Goal: Task Accomplishment & Management: Use online tool/utility

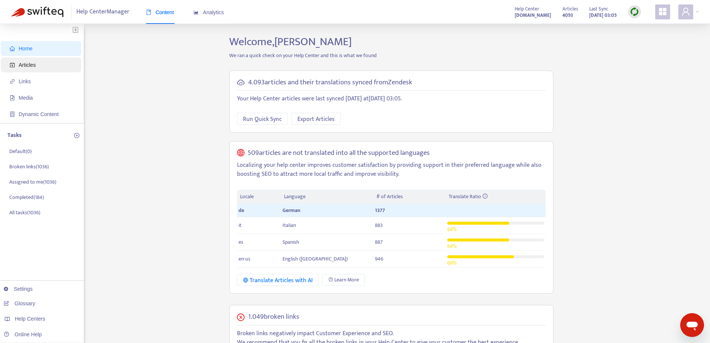
click at [43, 67] on span "Articles" at bounding box center [43, 64] width 66 height 15
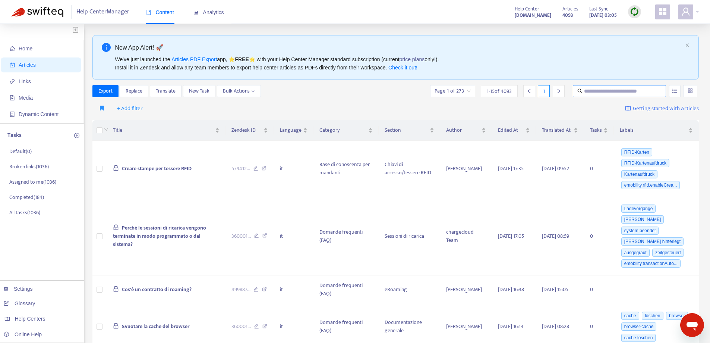
click at [618, 90] on input "text" at bounding box center [620, 91] width 72 height 8
paste input "**********"
type input "**********"
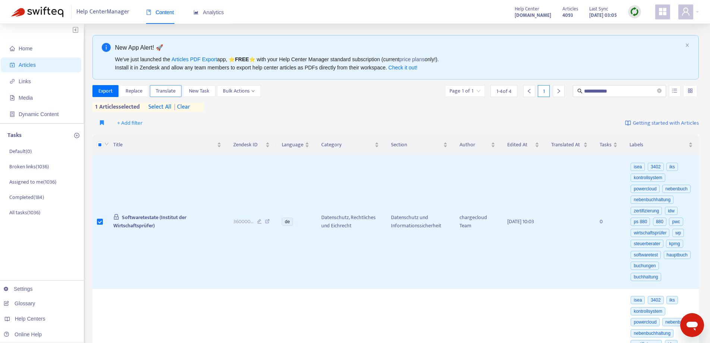
click at [165, 90] on span "Translate" at bounding box center [166, 91] width 20 height 8
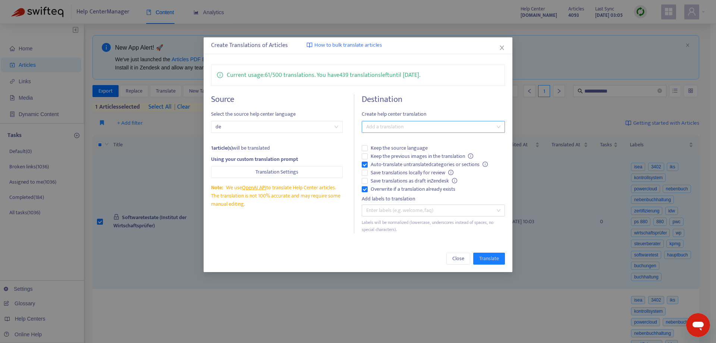
click at [423, 127] on div at bounding box center [429, 126] width 132 height 9
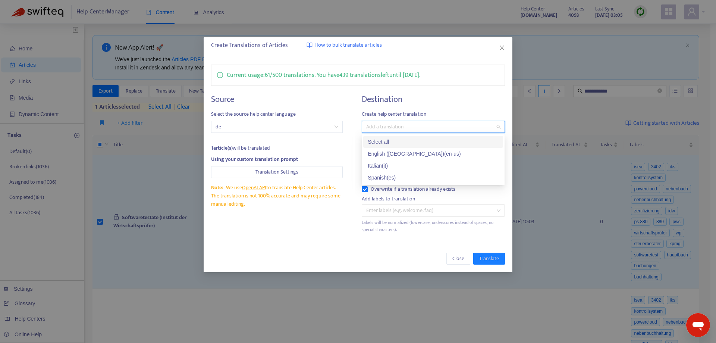
click at [426, 141] on div "Select all" at bounding box center [432, 142] width 131 height 8
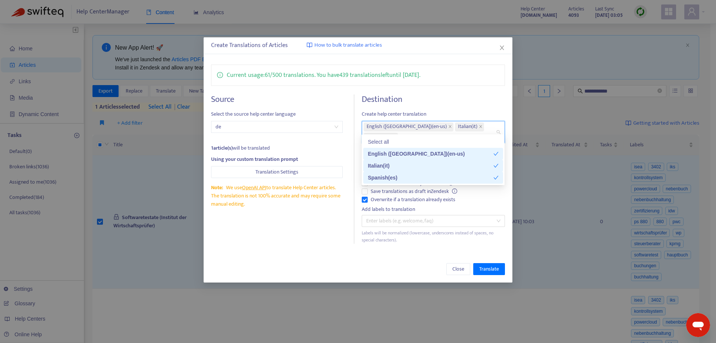
click at [304, 255] on div "Close Translate" at bounding box center [357, 268] width 308 height 27
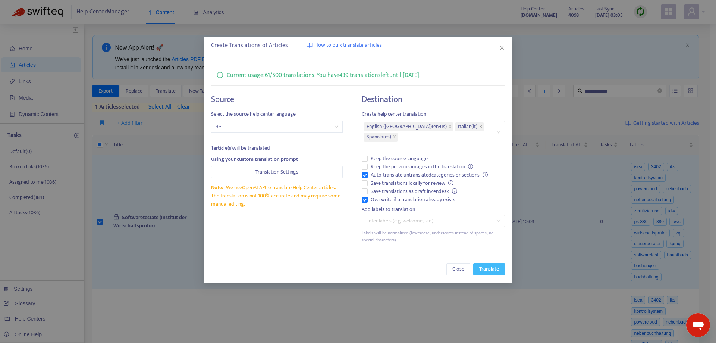
click at [495, 265] on span "Translate" at bounding box center [489, 269] width 20 height 8
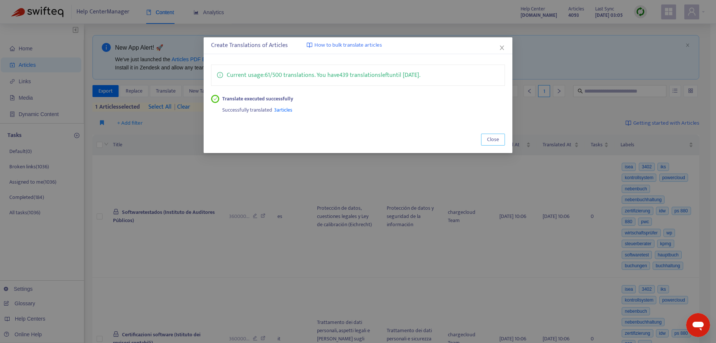
click at [491, 139] on span "Close" at bounding box center [493, 139] width 12 height 8
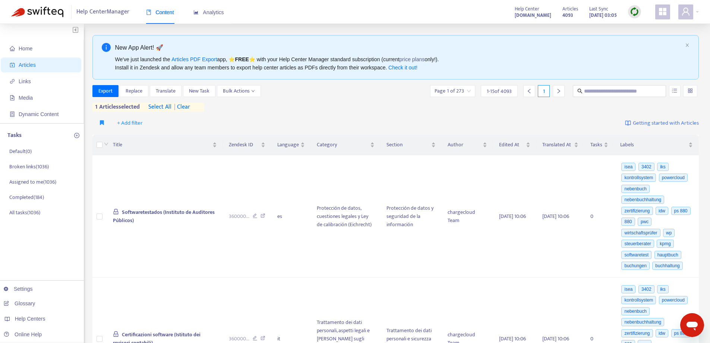
click at [634, 9] on img at bounding box center [634, 11] width 9 height 9
click at [645, 27] on link "Quick Sync" at bounding box center [650, 27] width 32 height 9
click at [187, 103] on span "| clear" at bounding box center [180, 106] width 19 height 9
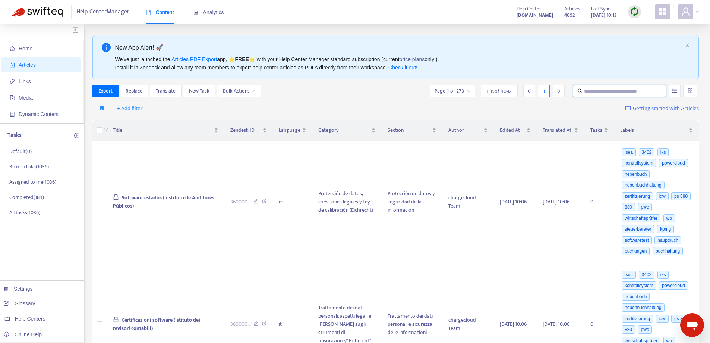
click at [603, 89] on input "text" at bounding box center [620, 91] width 72 height 8
paste input "**********"
type input "**********"
click at [597, 94] on input "text" at bounding box center [620, 91] width 72 height 8
paste input "**********"
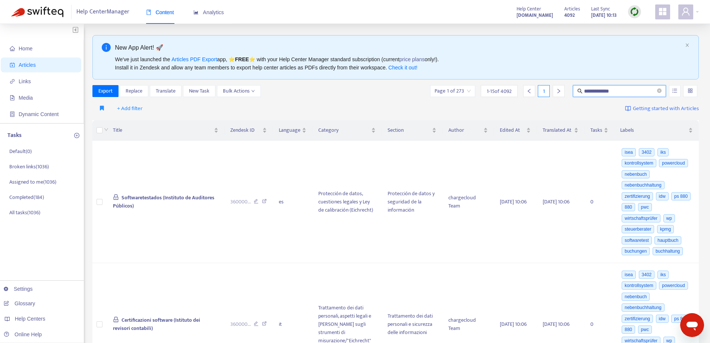
type input "**********"
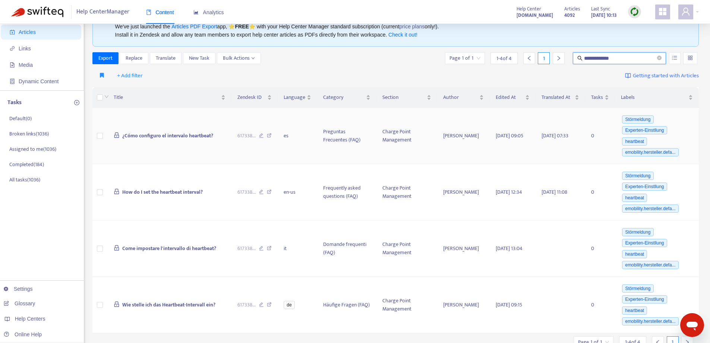
scroll to position [37, 0]
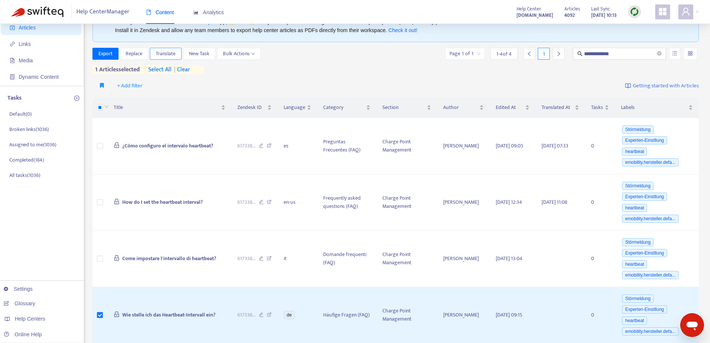
click at [162, 52] on span "Translate" at bounding box center [166, 54] width 20 height 8
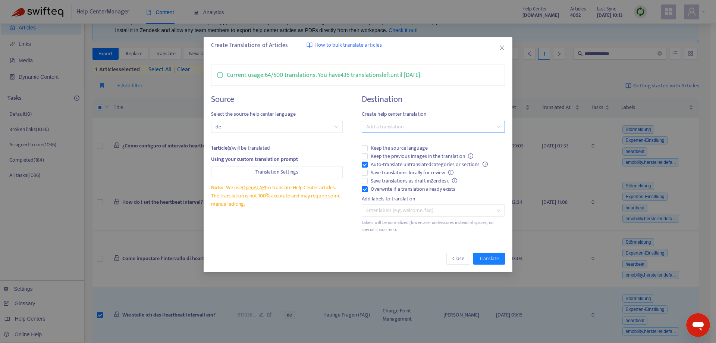
click at [386, 128] on div at bounding box center [429, 126] width 132 height 9
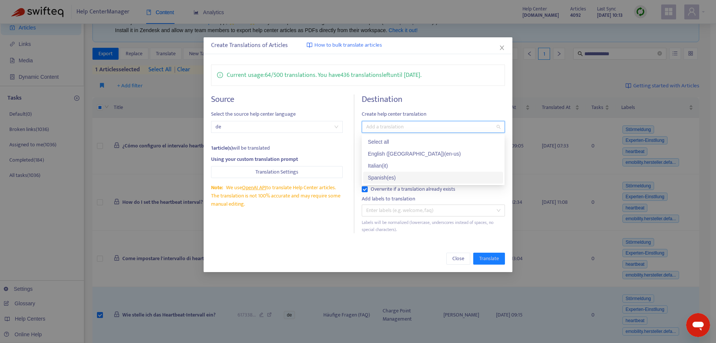
click at [404, 173] on div "Spanish ( es )" at bounding box center [432, 177] width 131 height 8
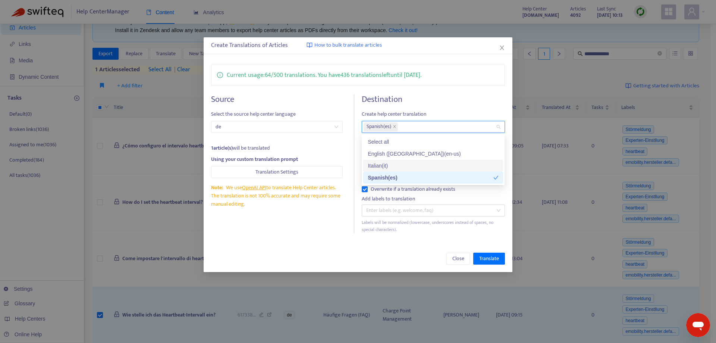
click at [409, 163] on div "Italian ( it )" at bounding box center [432, 165] width 131 height 8
drag, startPoint x: 484, startPoint y: 259, endPoint x: 473, endPoint y: 262, distance: 11.8
click at [480, 260] on span "Translate" at bounding box center [489, 258] width 20 height 8
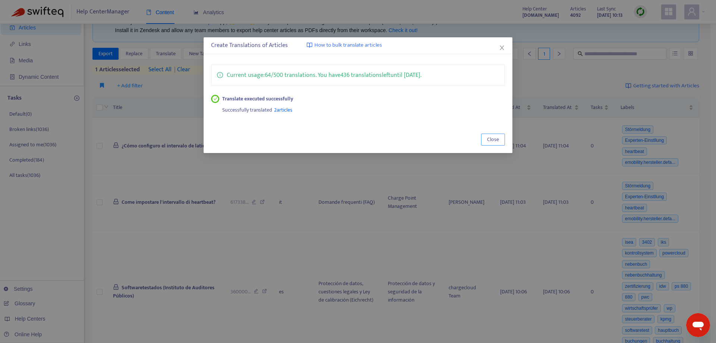
drag, startPoint x: 486, startPoint y: 145, endPoint x: 495, endPoint y: 134, distance: 14.3
click at [487, 143] on div "Close" at bounding box center [357, 139] width 308 height 27
click at [497, 130] on div "Close" at bounding box center [357, 139] width 308 height 27
drag, startPoint x: 498, startPoint y: 140, endPoint x: 292, endPoint y: 105, distance: 208.7
click at [497, 139] on span "Close" at bounding box center [493, 139] width 12 height 8
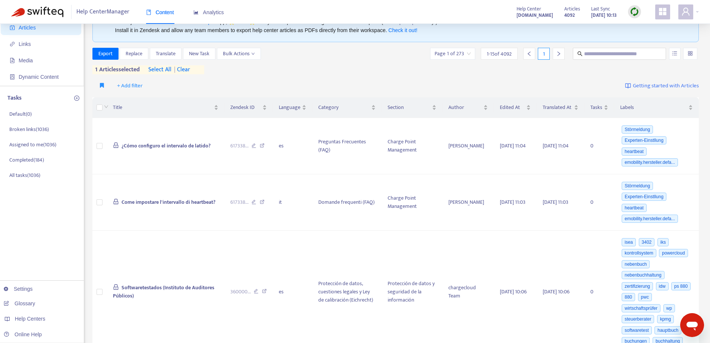
drag, startPoint x: 186, startPoint y: 66, endPoint x: 609, endPoint y: 81, distance: 422.9
click at [186, 66] on span "| clear" at bounding box center [180, 69] width 19 height 9
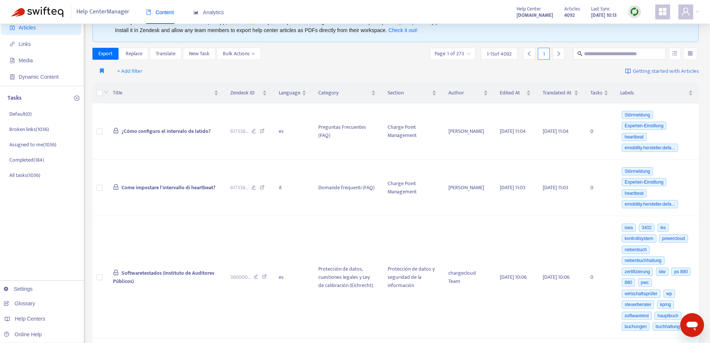
click at [617, 51] on span at bounding box center [619, 54] width 93 height 12
paste input "**********"
type input "**********"
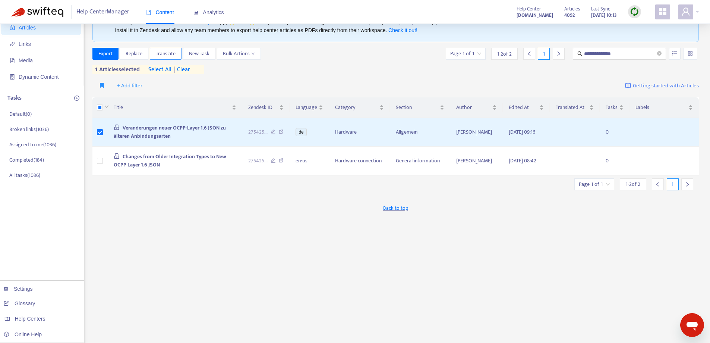
click at [171, 54] on span "Translate" at bounding box center [166, 54] width 20 height 8
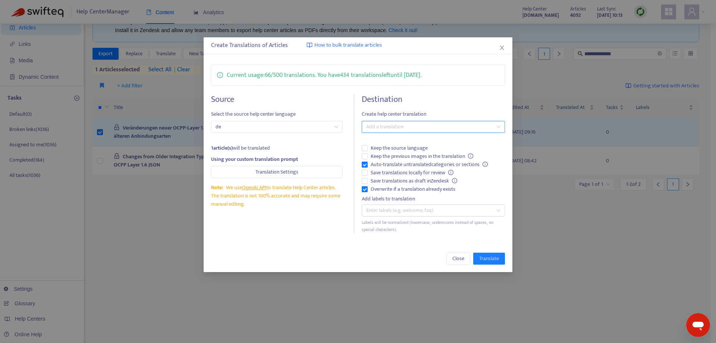
click at [380, 130] on div at bounding box center [429, 126] width 132 height 9
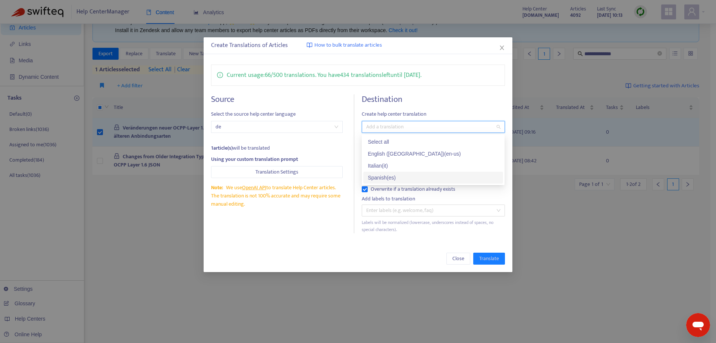
click at [388, 175] on div "Spanish ( es )" at bounding box center [432, 177] width 131 height 8
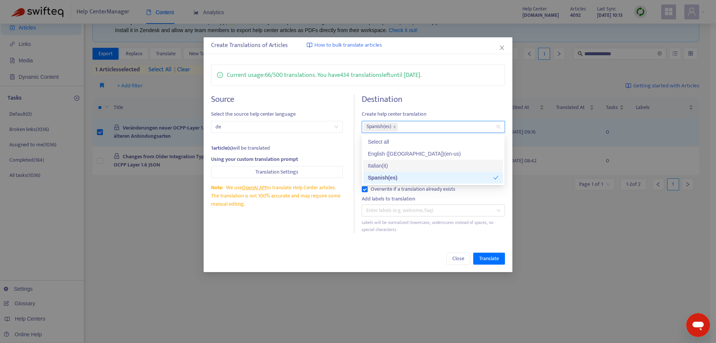
click at [389, 167] on div "Italian ( it )" at bounding box center [432, 165] width 131 height 8
click at [485, 259] on span "Translate" at bounding box center [489, 258] width 20 height 8
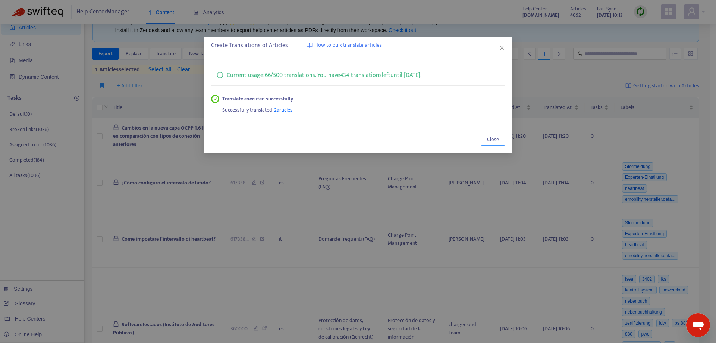
click at [501, 136] on button "Close" at bounding box center [493, 139] width 24 height 12
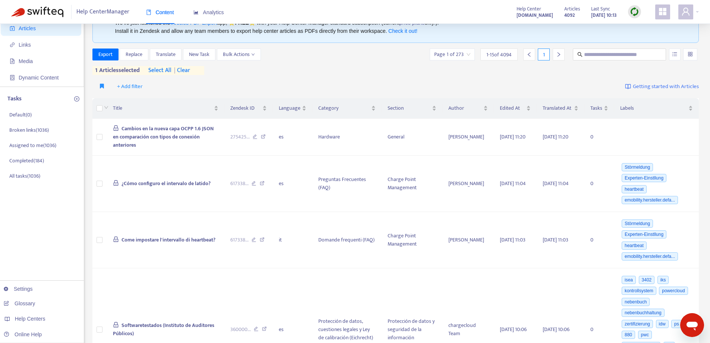
scroll to position [0, 0]
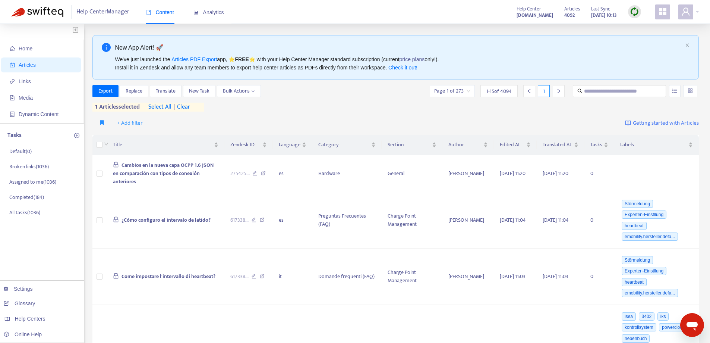
click at [195, 104] on div "1 articles selected select all | clear" at bounding box center [148, 106] width 112 height 9
click at [189, 106] on span "| clear" at bounding box center [180, 106] width 19 height 9
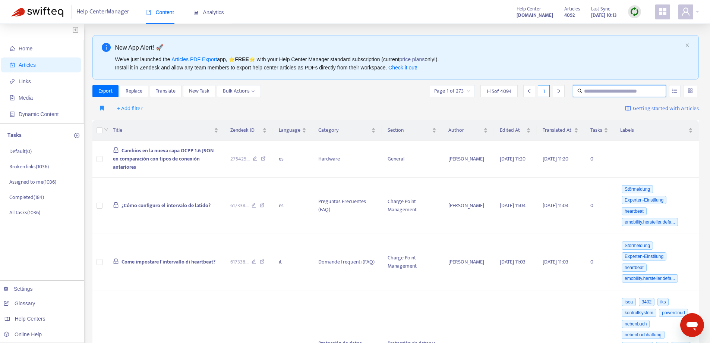
click at [590, 92] on input "text" at bounding box center [620, 91] width 72 height 8
paste input "**********"
type input "**********"
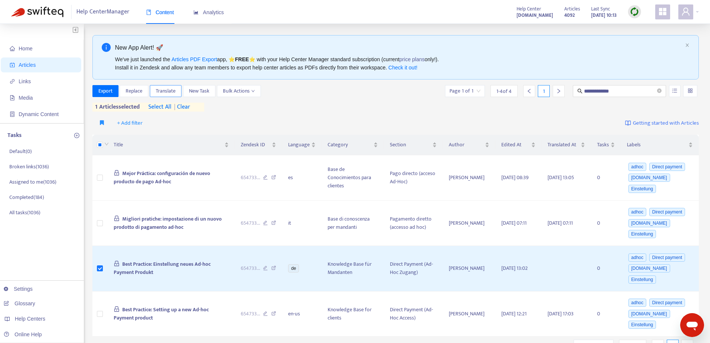
click at [163, 91] on span "Translate" at bounding box center [166, 91] width 20 height 8
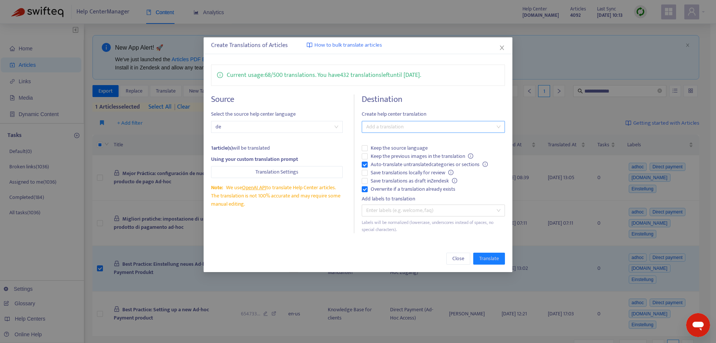
click at [382, 125] on div at bounding box center [429, 126] width 132 height 9
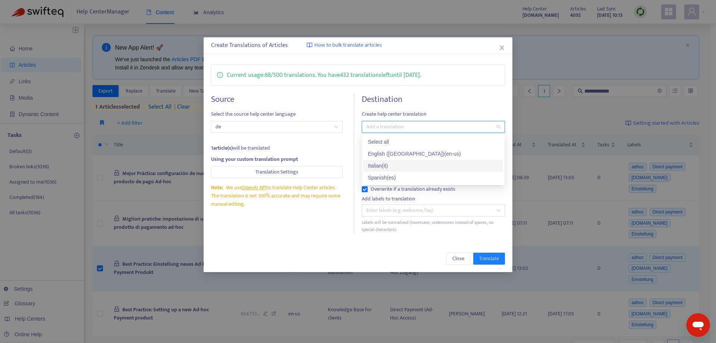
click at [405, 166] on div "Italian ( it )" at bounding box center [432, 165] width 131 height 8
click at [408, 177] on div "Spanish ( es )" at bounding box center [432, 177] width 131 height 8
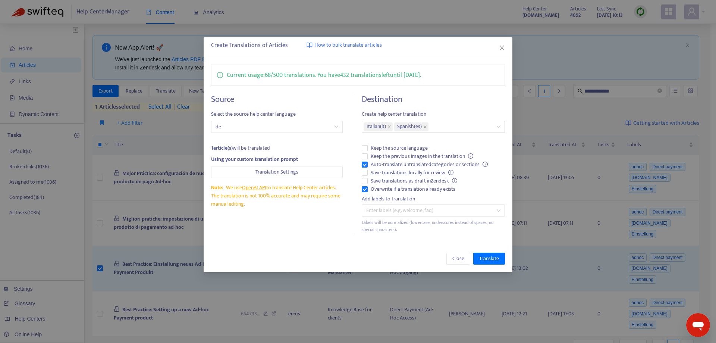
click at [387, 266] on div "Close Translate" at bounding box center [357, 258] width 308 height 27
click at [483, 259] on span "Translate" at bounding box center [489, 258] width 20 height 8
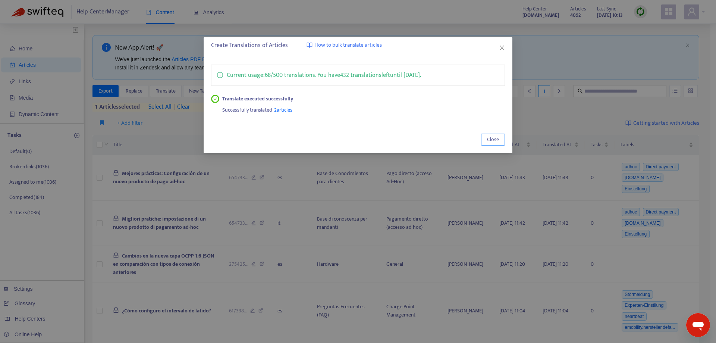
drag, startPoint x: 489, startPoint y: 140, endPoint x: 338, endPoint y: 103, distance: 155.7
click at [488, 138] on span "Close" at bounding box center [493, 139] width 12 height 8
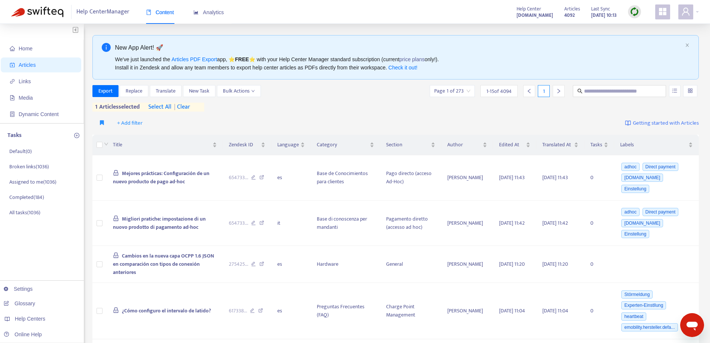
click at [181, 105] on span "| clear" at bounding box center [180, 106] width 19 height 9
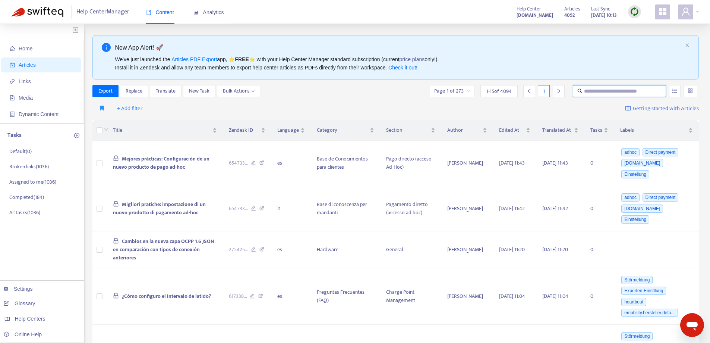
click at [642, 91] on input "text" at bounding box center [620, 91] width 72 height 8
paste input "**********"
type input "**********"
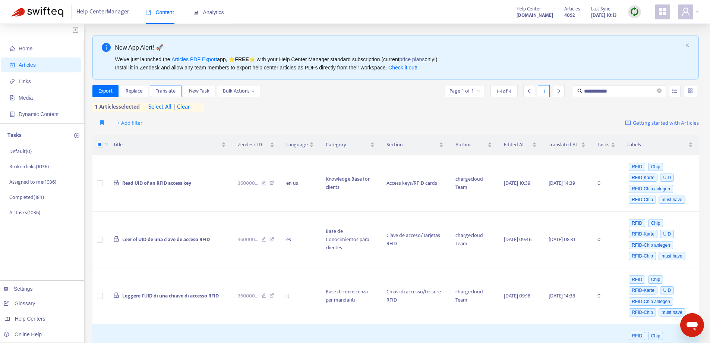
click at [164, 91] on span "Translate" at bounding box center [166, 91] width 20 height 8
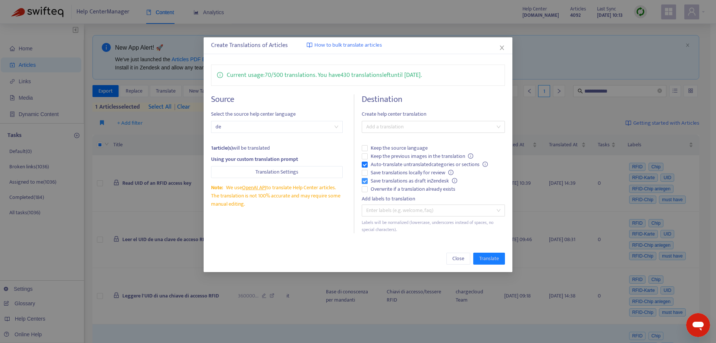
click at [365, 177] on label "Save translations as draft in Zendesk" at bounding box center [433, 181] width 143 height 8
click at [404, 132] on div "Add a translation" at bounding box center [433, 127] width 143 height 12
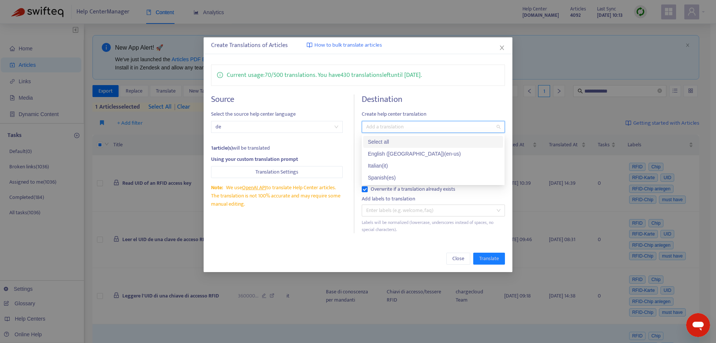
click at [411, 140] on div "Select all" at bounding box center [432, 142] width 131 height 8
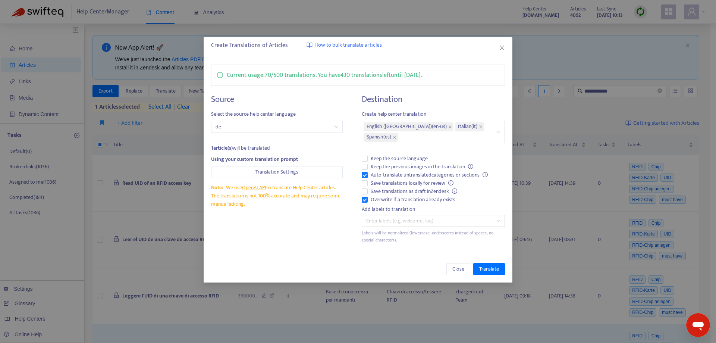
click at [340, 232] on div "Source Select the source help center language de 1 article(s) will be translate…" at bounding box center [282, 168] width 143 height 149
click at [483, 265] on span "Translate" at bounding box center [489, 269] width 20 height 8
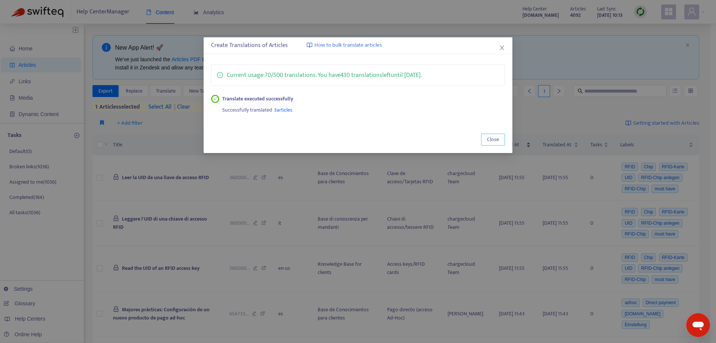
click at [495, 140] on span "Close" at bounding box center [493, 139] width 12 height 8
